Goal: Communication & Community: Answer question/provide support

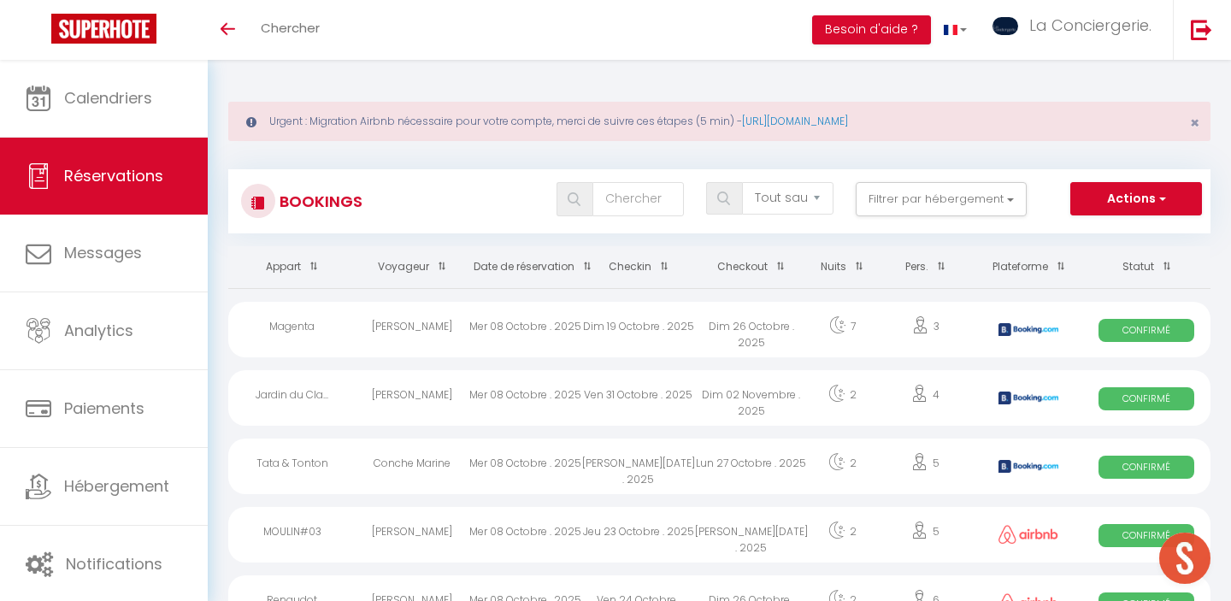
select select "not_cancelled"
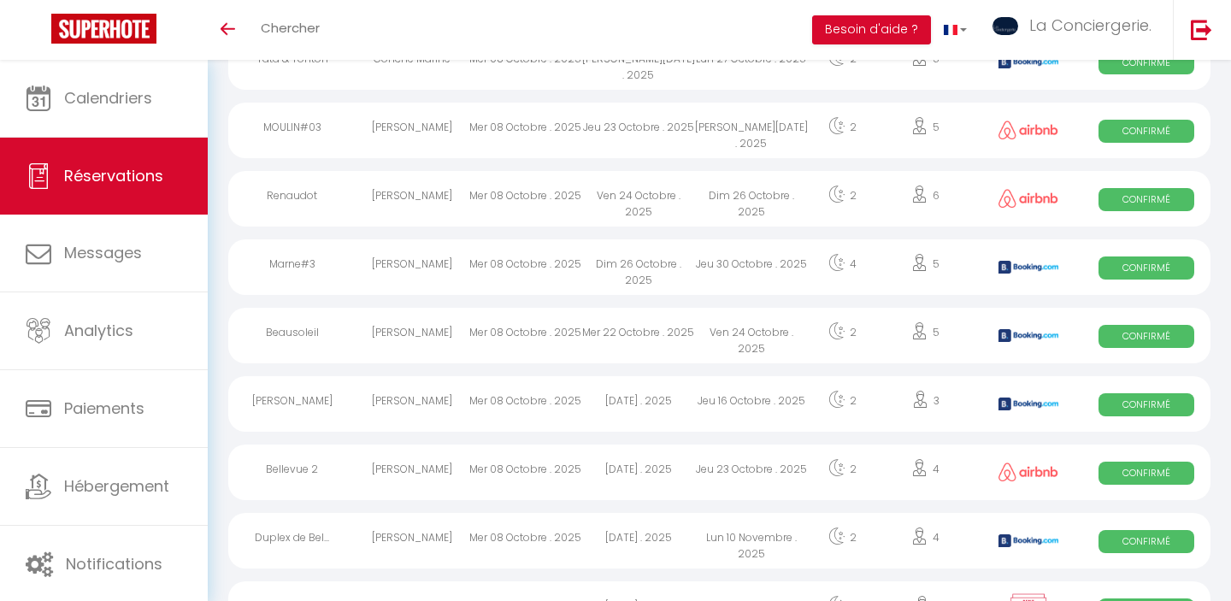
scroll to position [425, 0]
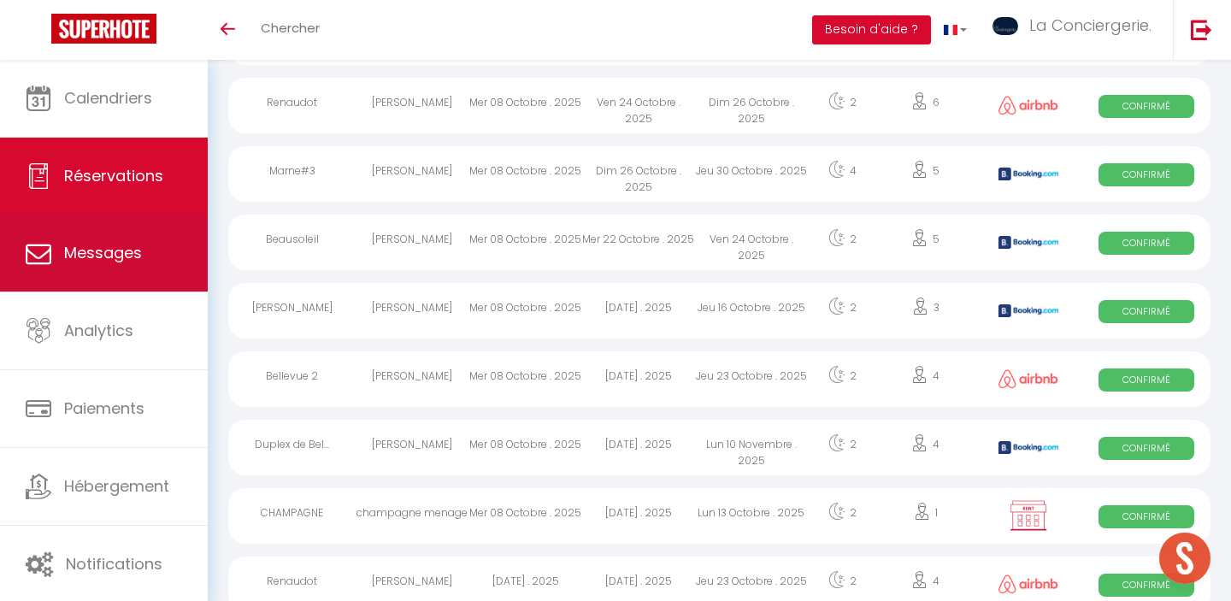
click at [141, 256] on link "Messages" at bounding box center [104, 253] width 208 height 77
select select "message"
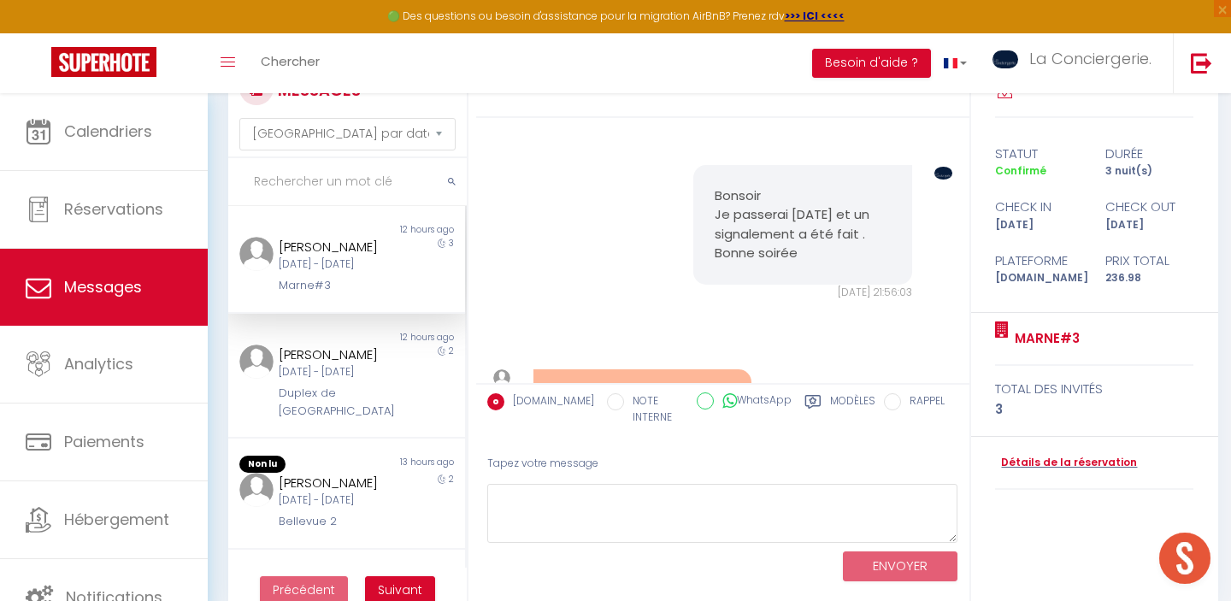
scroll to position [68, 0]
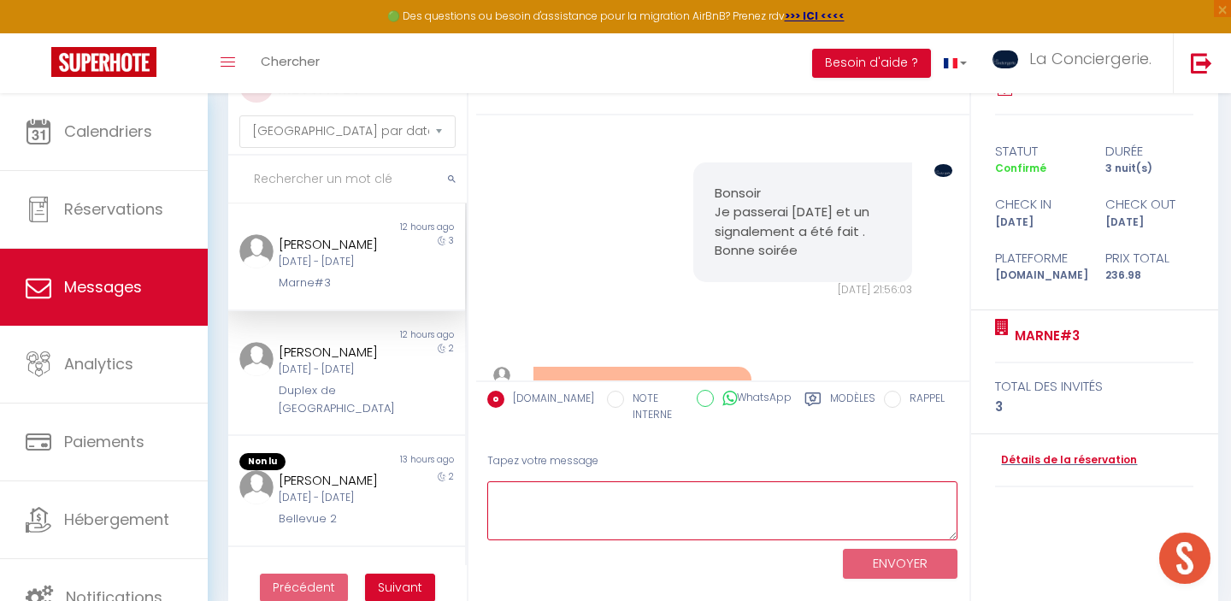
click at [552, 506] on textarea at bounding box center [722, 510] width 471 height 59
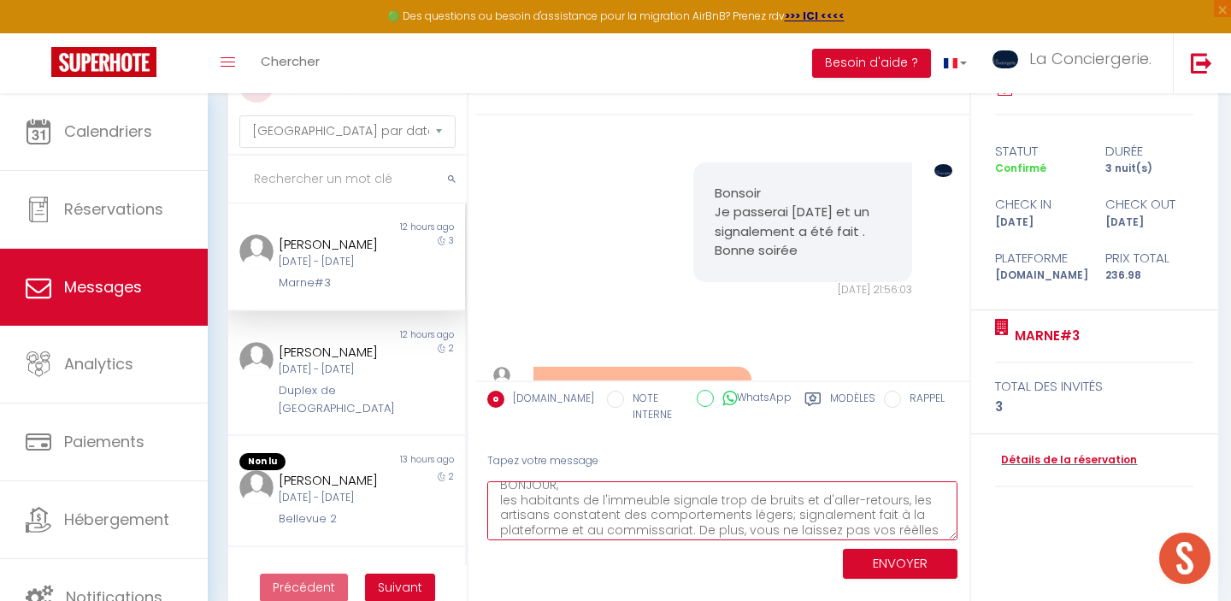
scroll to position [25, 0]
click at [751, 534] on textarea "BONJOUR, les habitants de l'immeuble signale trop de bruits et d'aller-retours,…" at bounding box center [722, 510] width 471 height 59
click at [796, 534] on textarea "BONJOUR, les habitants de l'immeuble signale trop de bruits et d'aller-retours,…" at bounding box center [722, 510] width 471 height 59
click at [799, 532] on textarea "BONJOUR, les habitants de l'immeuble signale trop de bruits et d'aller-retours,…" at bounding box center [722, 510] width 471 height 59
click at [844, 535] on textarea "BONJOUR, les habitants de l'immeuble signale trop de bruits et d'aller-retours,…" at bounding box center [722, 510] width 471 height 59
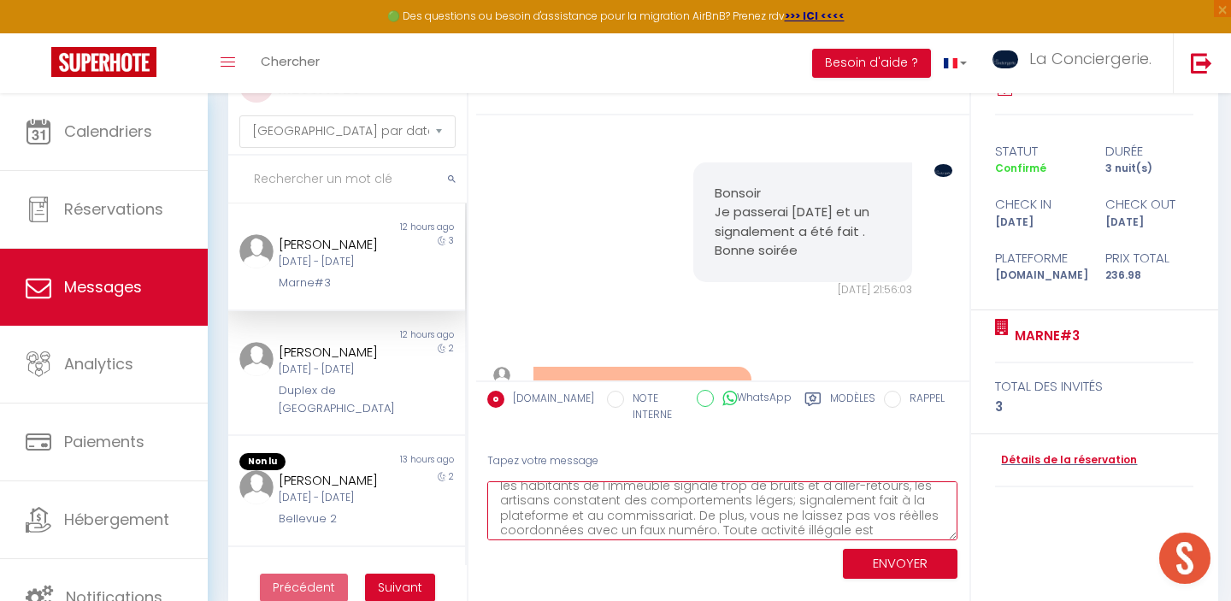
click at [892, 533] on textarea "BONJOUR, les habitants de l'immeuble signale trop de bruits et d'aller-retours,…" at bounding box center [722, 510] width 471 height 59
type textarea "BONJOUR, les habitants de l'immeuble signale trop de bruits et d'aller-retours,…"
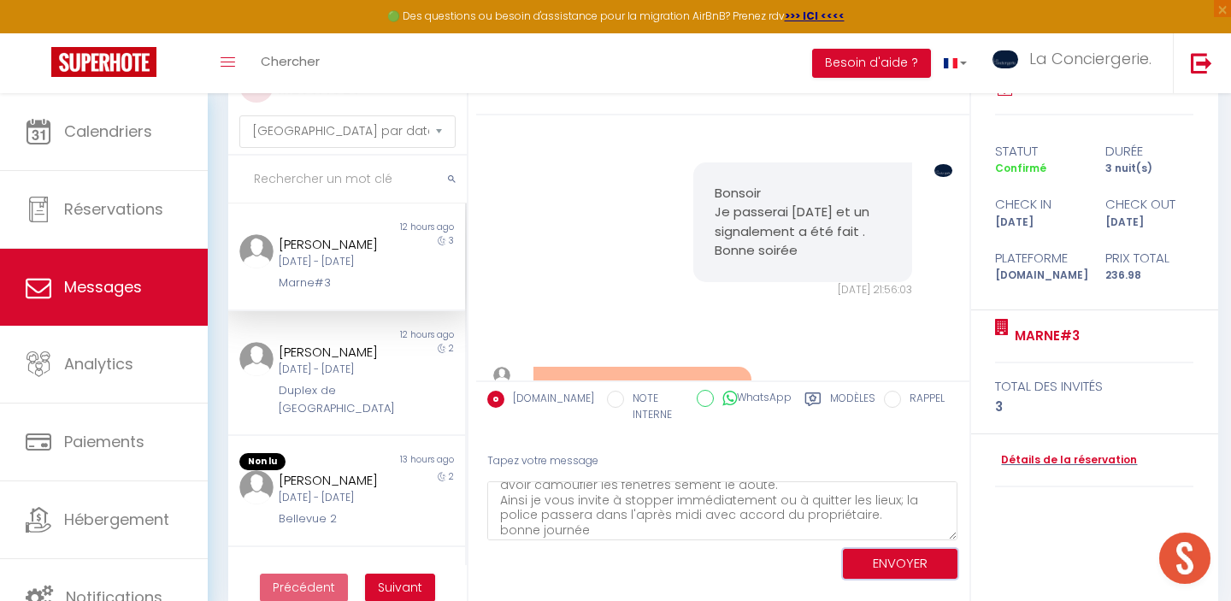
click at [905, 557] on button "ENVOYER" at bounding box center [900, 564] width 115 height 30
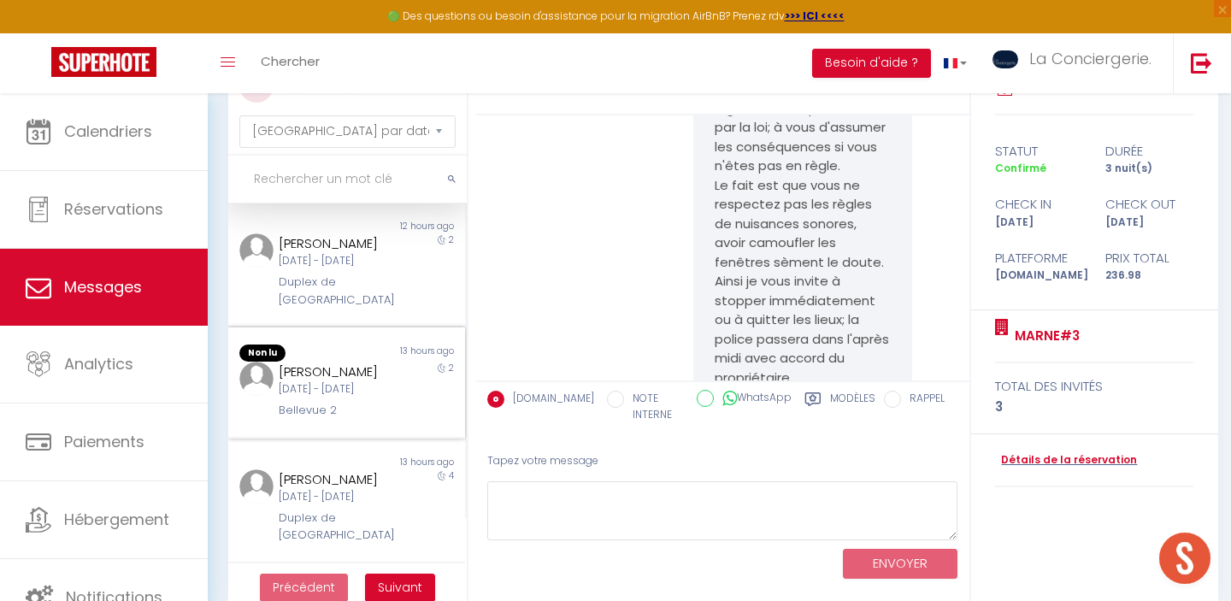
scroll to position [108, 0]
click at [344, 420] on div "Bellevue 2" at bounding box center [336, 411] width 115 height 17
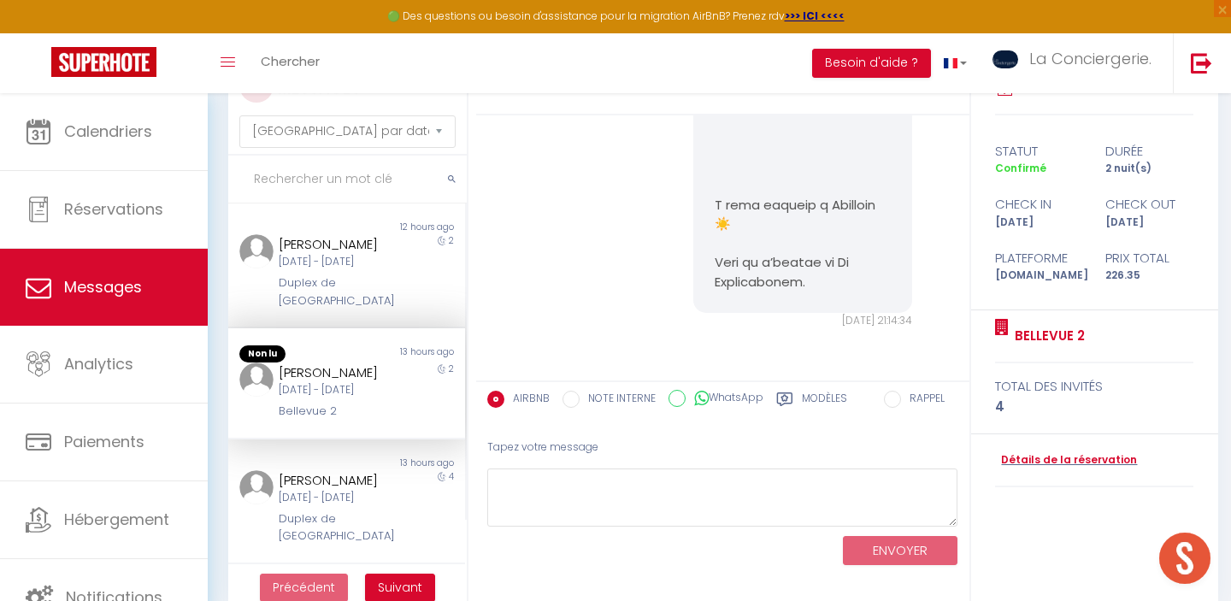
scroll to position [1551, 0]
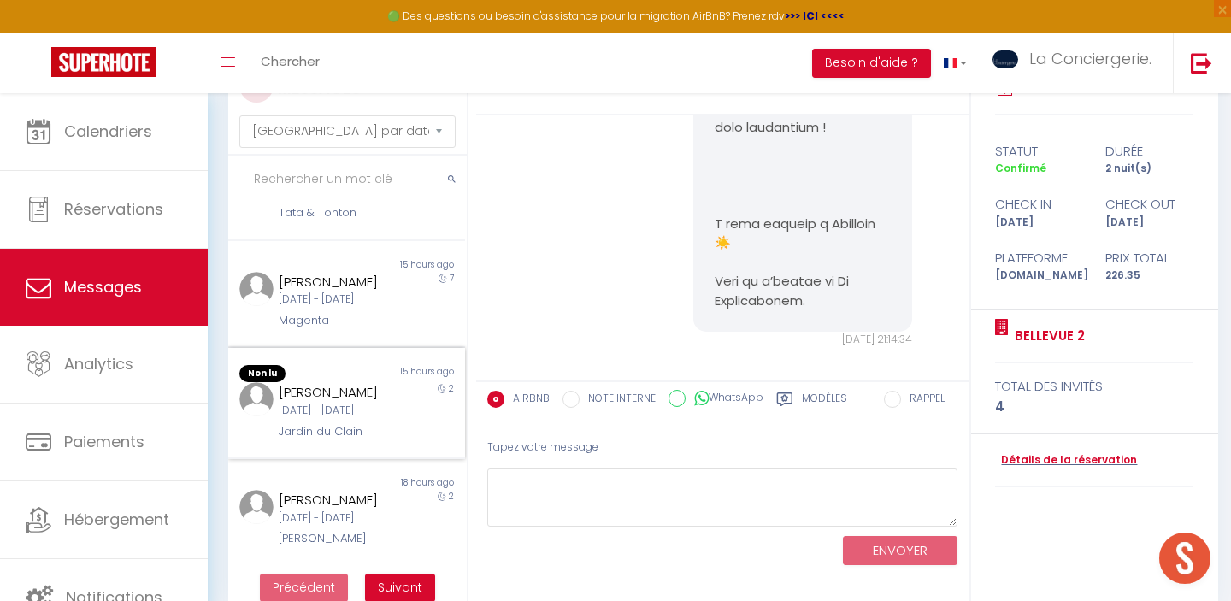
click at [348, 403] on div "[DATE] - [DATE]" at bounding box center [336, 411] width 115 height 16
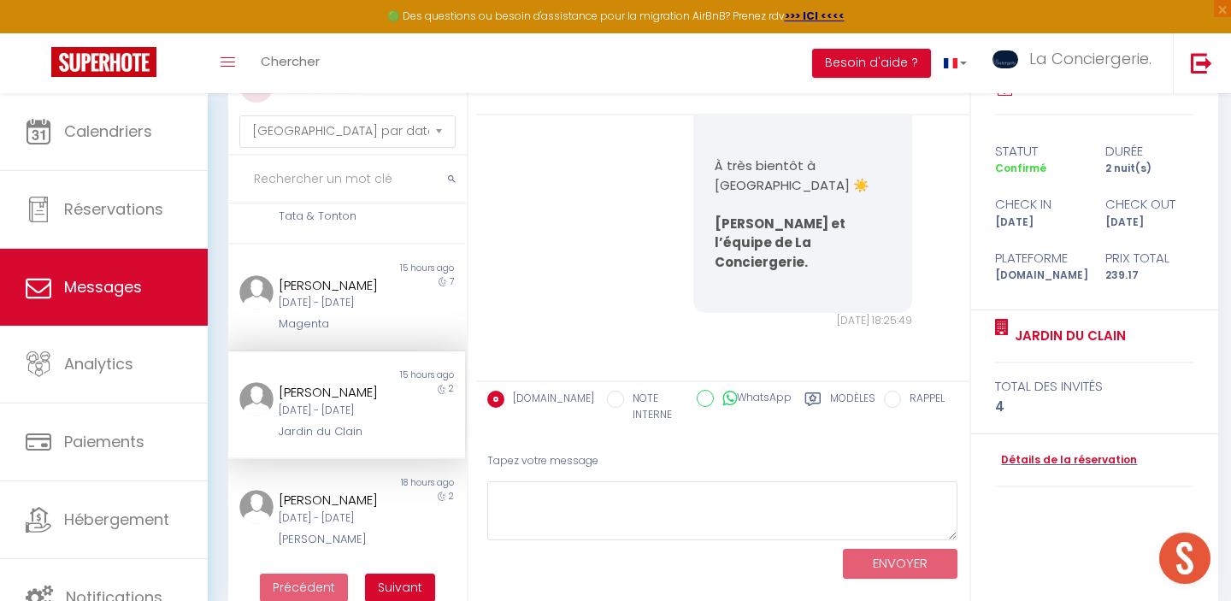
scroll to position [2017, 0]
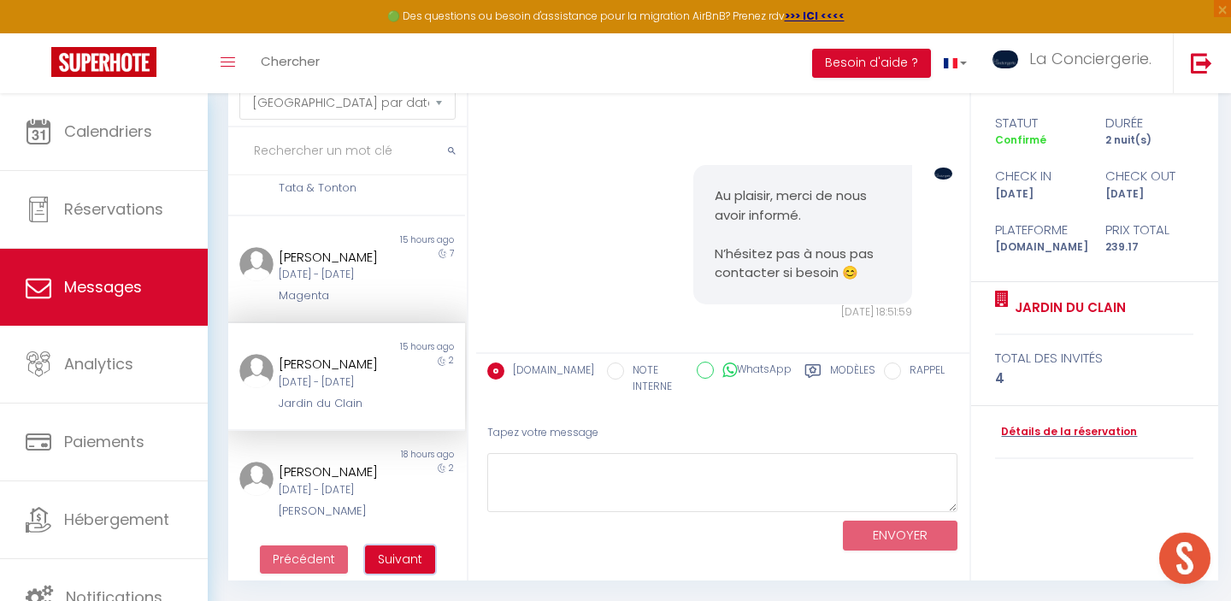
click at [410, 563] on span "Suivant" at bounding box center [400, 559] width 44 height 17
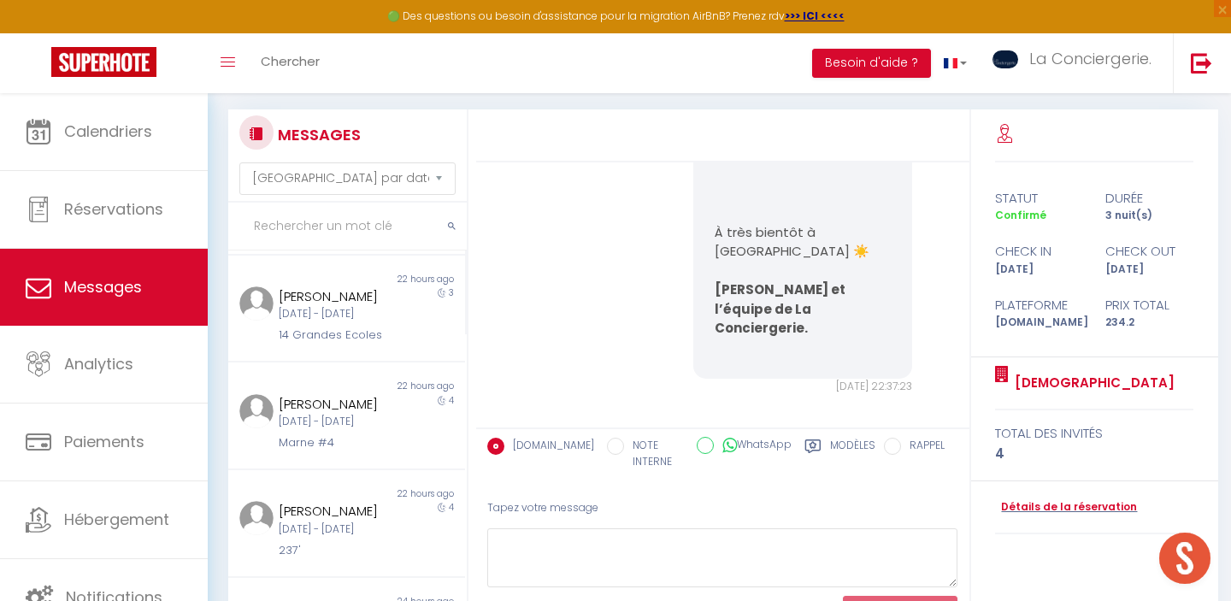
scroll to position [0, 0]
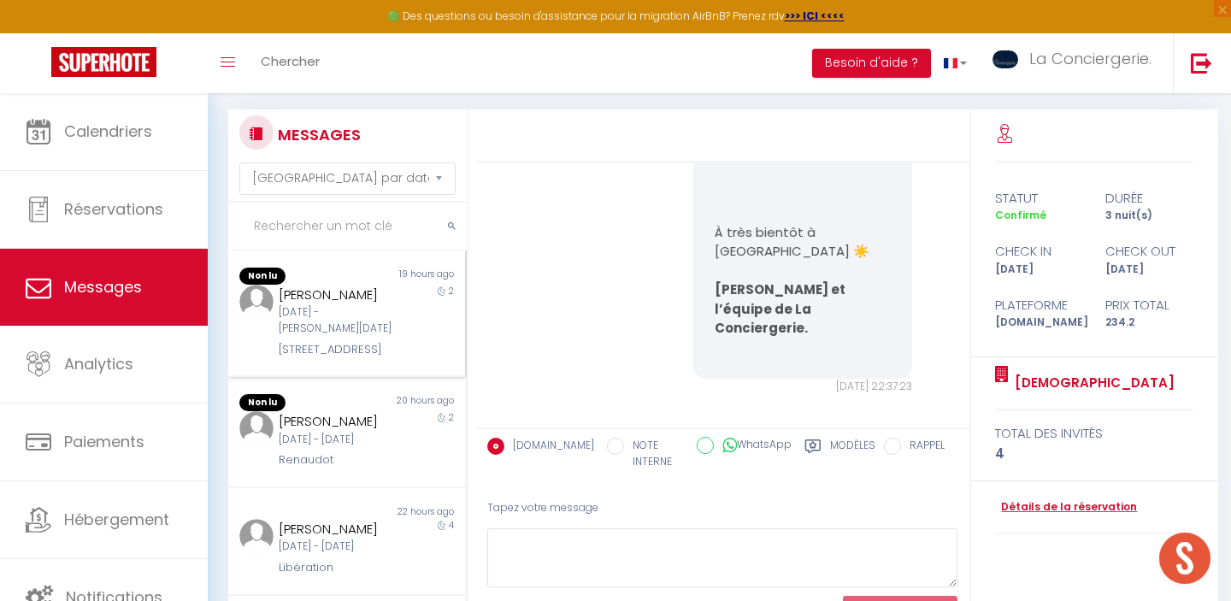
click at [358, 343] on div "[STREET_ADDRESS]" at bounding box center [336, 349] width 115 height 17
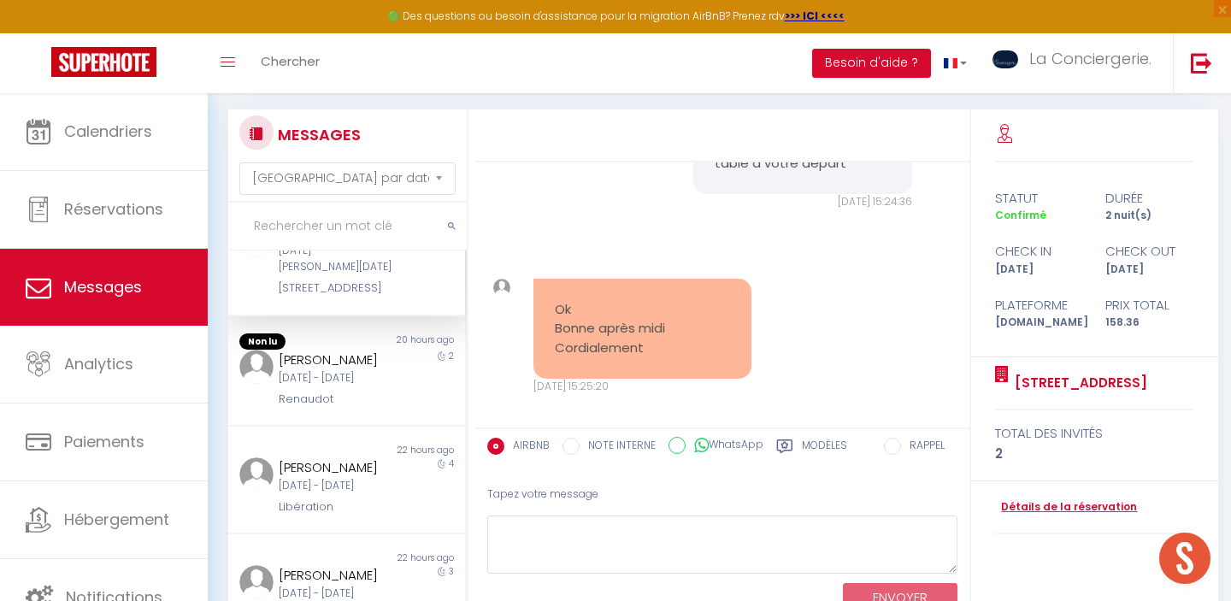
scroll to position [77, 0]
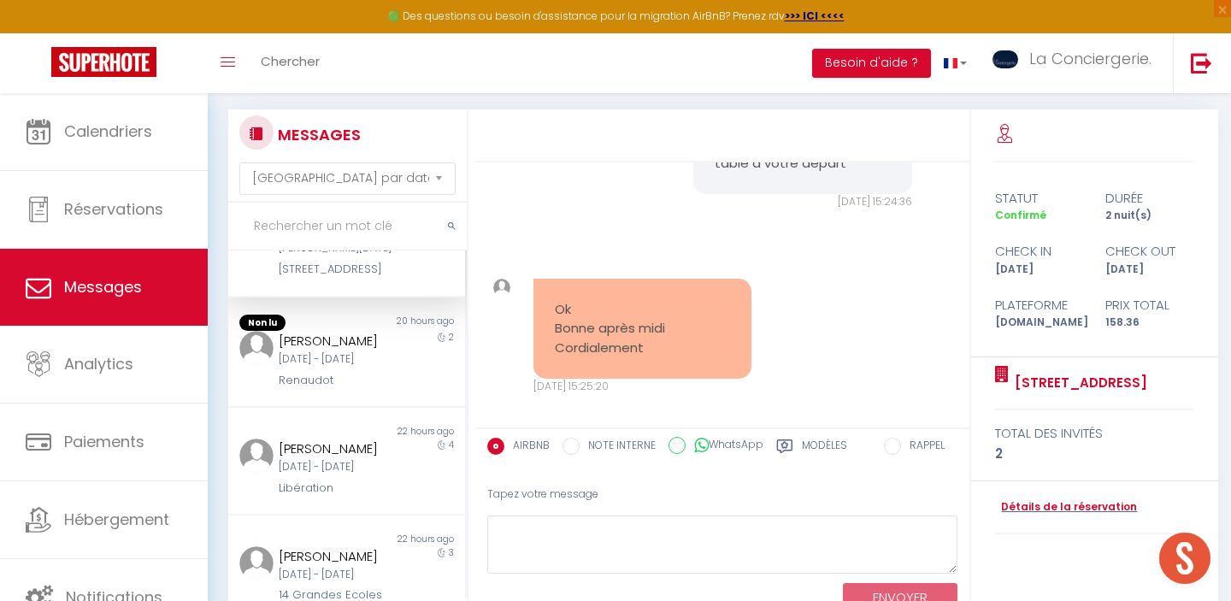
click at [358, 343] on div "[PERSON_NAME]" at bounding box center [336, 341] width 115 height 21
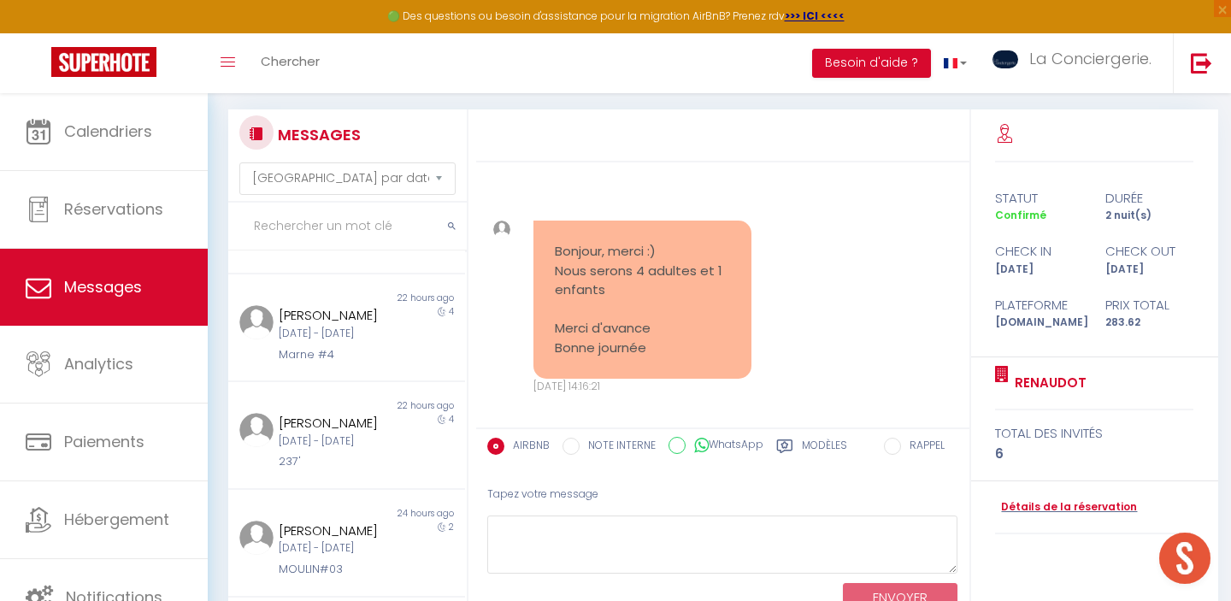
scroll to position [902, 0]
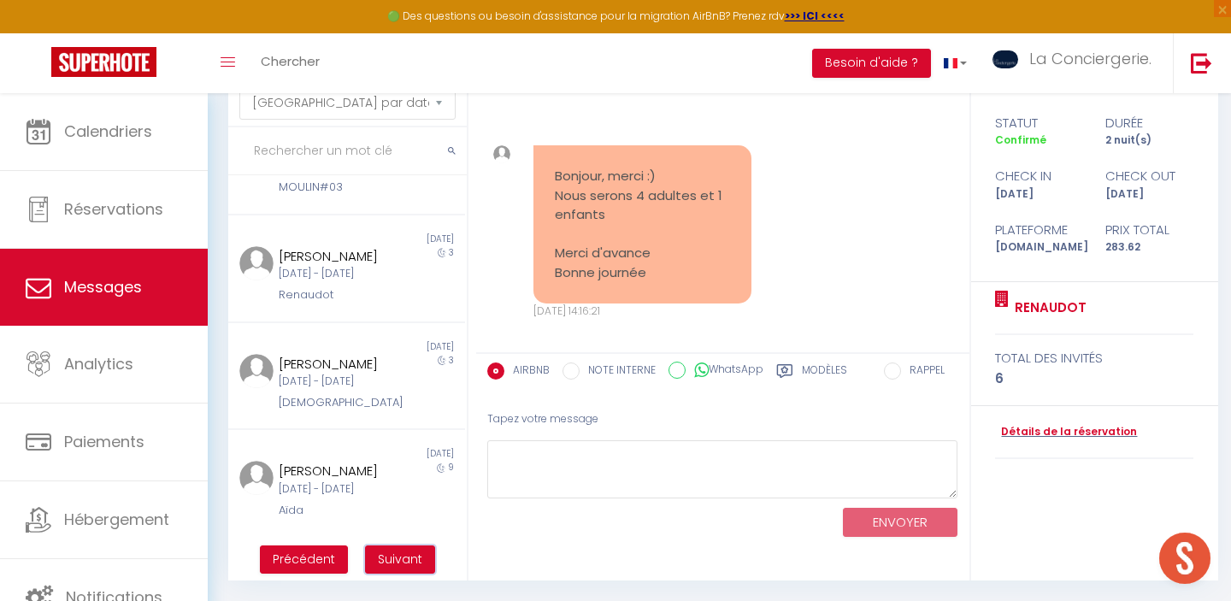
click at [403, 557] on span "Suivant" at bounding box center [400, 559] width 44 height 17
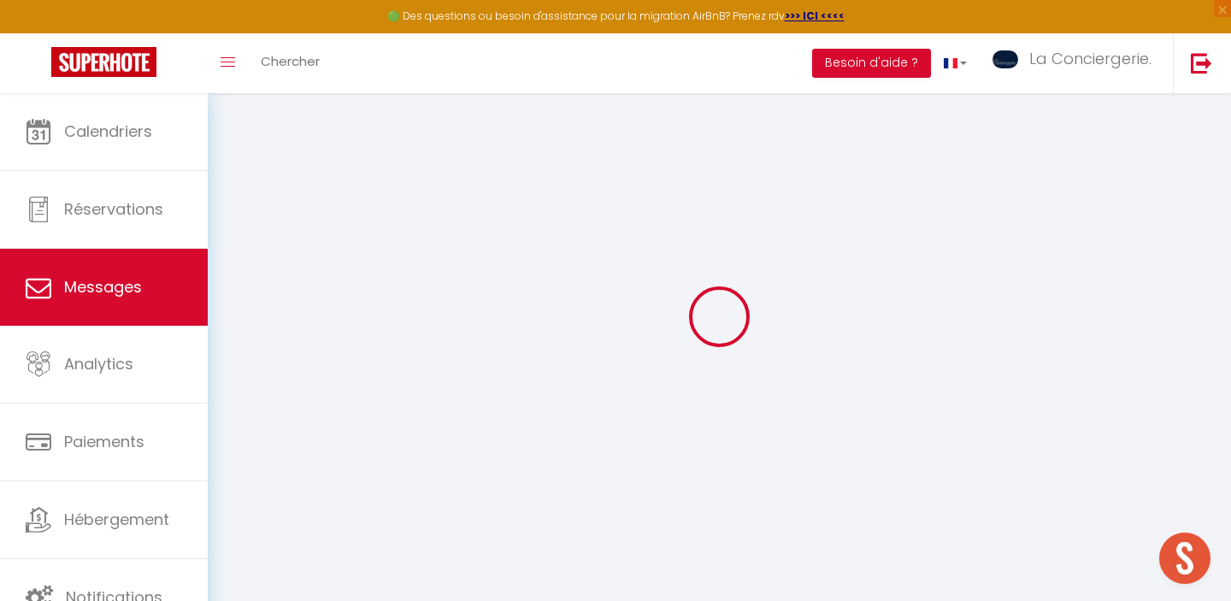
scroll to position [93, 0]
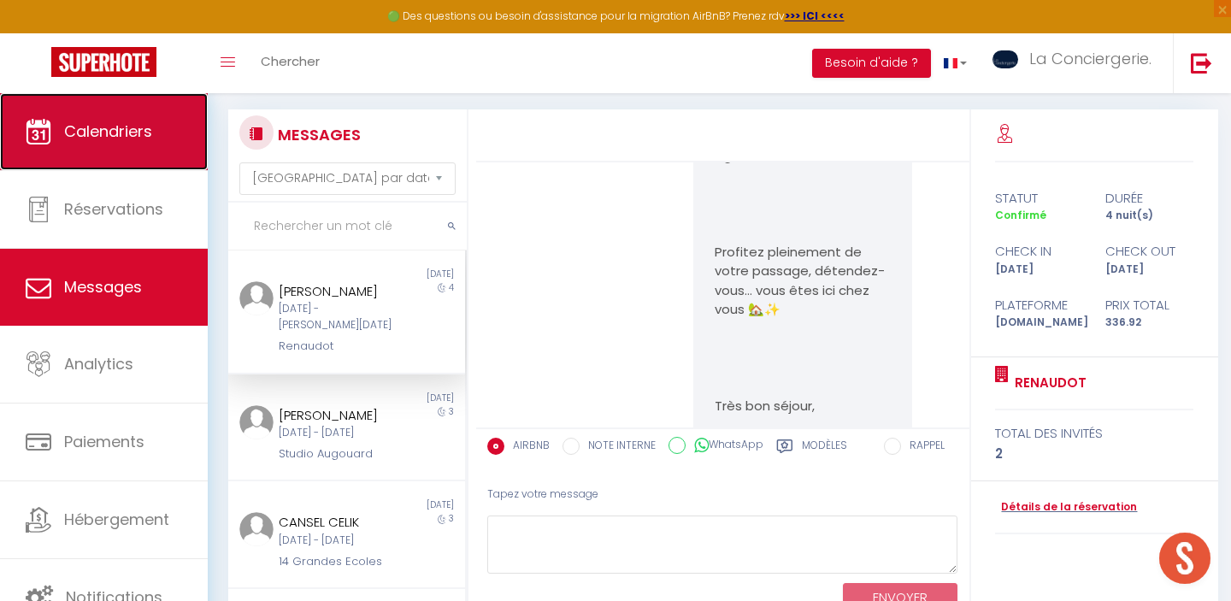
click at [90, 141] on span "Calendriers" at bounding box center [108, 131] width 88 height 21
